Goal: Information Seeking & Learning: Compare options

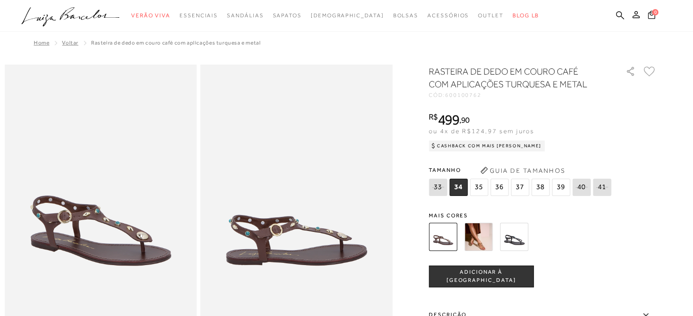
click at [513, 237] on img at bounding box center [514, 237] width 28 height 28
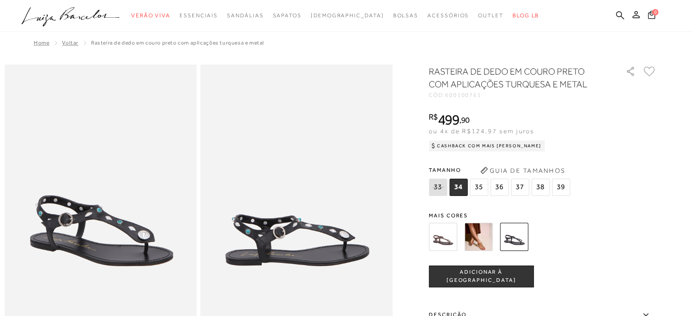
click at [474, 240] on img at bounding box center [478, 237] width 28 height 28
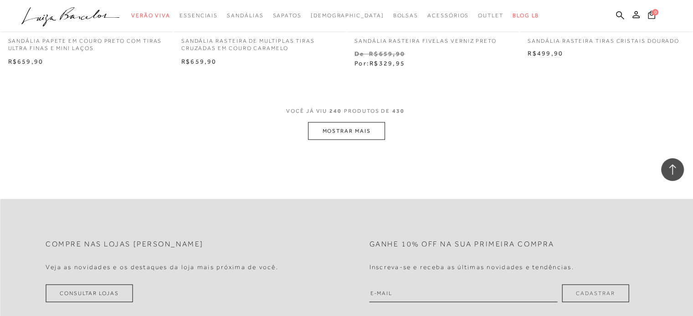
scroll to position [18988, 0]
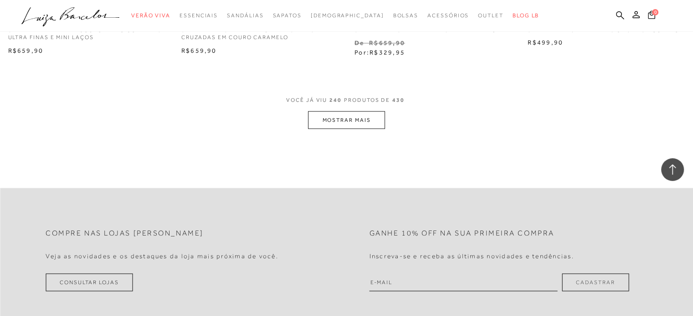
click at [358, 120] on button "MOSTRAR MAIS" at bounding box center [346, 120] width 76 height 18
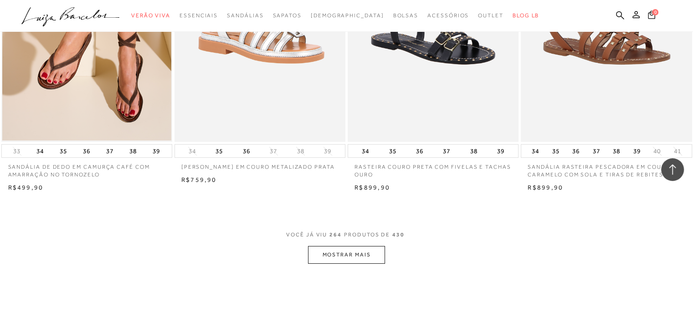
scroll to position [20855, 0]
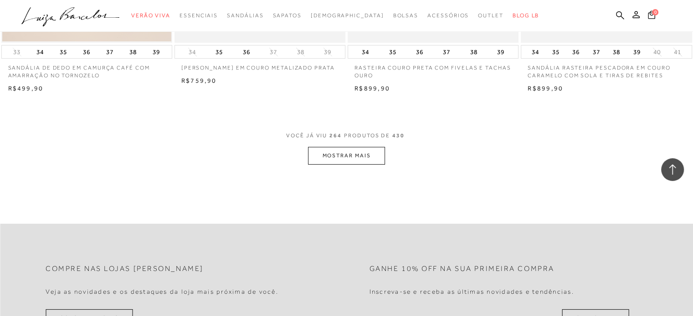
click at [350, 158] on button "MOSTRAR MAIS" at bounding box center [346, 156] width 76 height 18
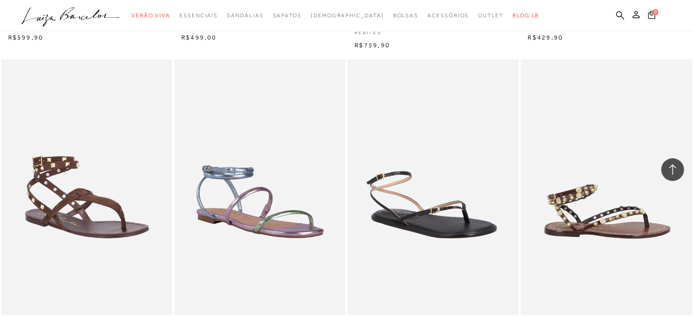
scroll to position [22175, 0]
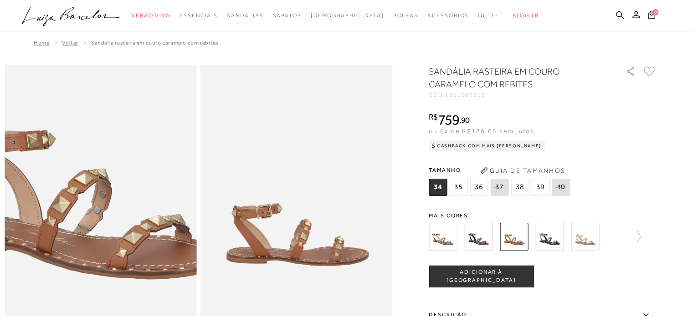
click at [116, 256] on img at bounding box center [84, 165] width 384 height 576
